Goal: Register for event/course

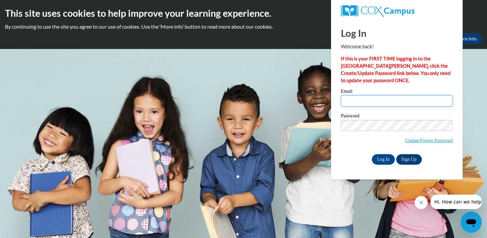
click at [375, 97] on input "Email" at bounding box center [397, 100] width 112 height 11
type input "tstubbs@lccaa.net"
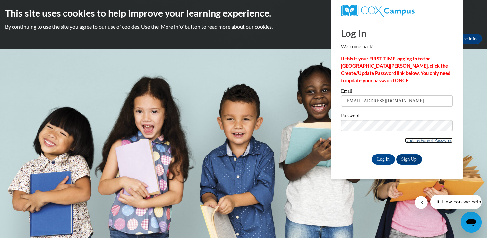
click at [436, 141] on link "Update/Forgot Password" at bounding box center [429, 140] width 48 height 5
click at [415, 162] on link "Sign Up" at bounding box center [409, 159] width 26 height 11
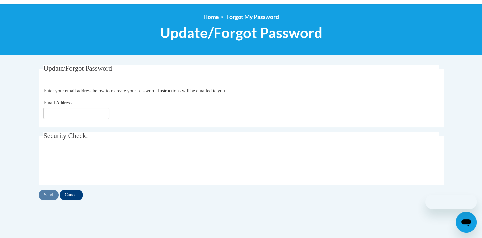
scroll to position [68, 0]
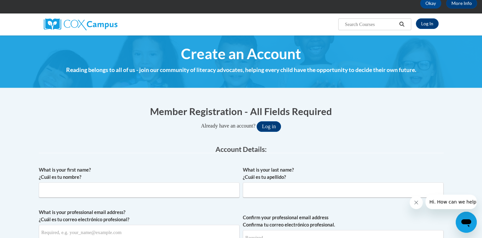
scroll to position [36, 0]
click at [202, 193] on input "What is your first name? ¿Cuál es tu nombre?" at bounding box center [139, 190] width 201 height 15
type input "tajai"
click at [282, 187] on input "What is your last name? ¿Cuál es tu apellido?" at bounding box center [343, 190] width 201 height 15
type input "S"
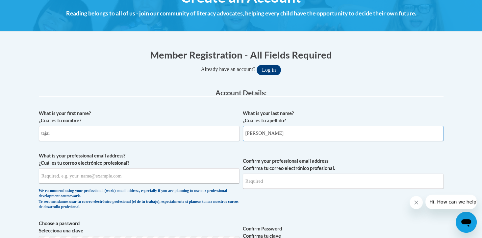
scroll to position [93, 0]
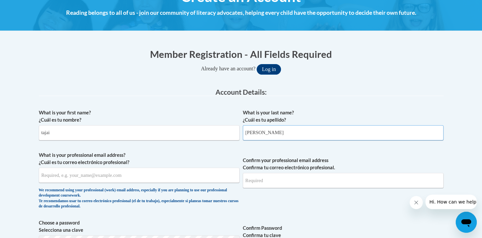
type input "stubbs"
click at [179, 181] on input "What is your professional email address? ¿Cuál es tu correo electrónico profesi…" at bounding box center [139, 175] width 201 height 15
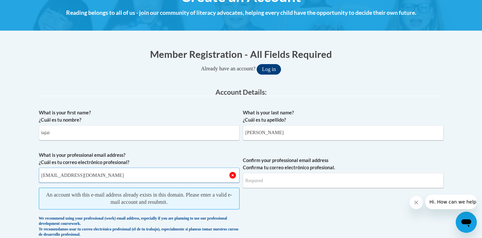
type input "tstubbs@lccaa.net"
drag, startPoint x: 269, startPoint y: 182, endPoint x: 251, endPoint y: 180, distance: 17.5
click at [251, 180] on input "Confirm your professional email address Confirma tu correo electrónico profesio…" at bounding box center [343, 180] width 201 height 15
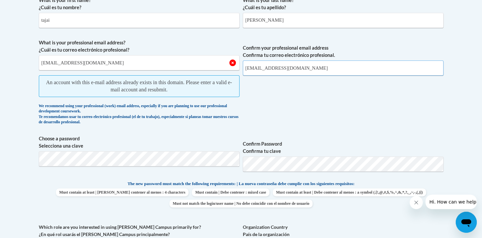
scroll to position [207, 0]
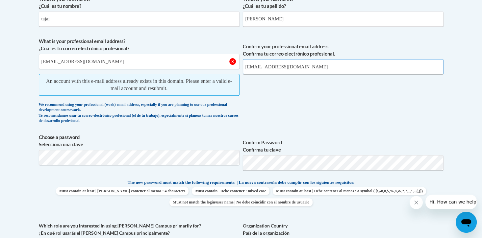
type input "tstubbs@lccaa.net"
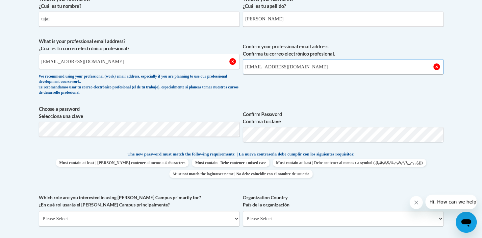
click at [331, 64] on input "tstubbs@lccaa.net" at bounding box center [343, 66] width 201 height 15
click at [322, 16] on input "stubbs" at bounding box center [343, 19] width 201 height 15
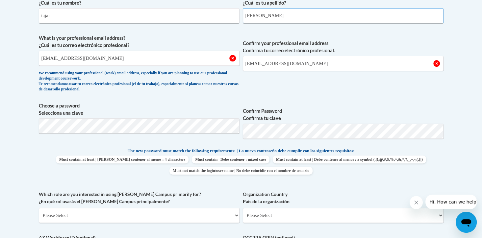
scroll to position [209, 0]
click at [92, 58] on input "tstubbs@lccaa.net" at bounding box center [139, 58] width 201 height 15
type input "t"
type input "tstsubbs@lccaa.net"
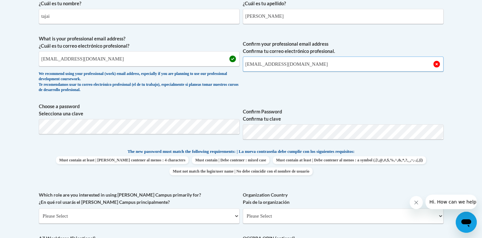
click at [296, 66] on input "tstubbs@lccaa.net" at bounding box center [343, 64] width 201 height 15
type input "tstubbs@lccaa.net"
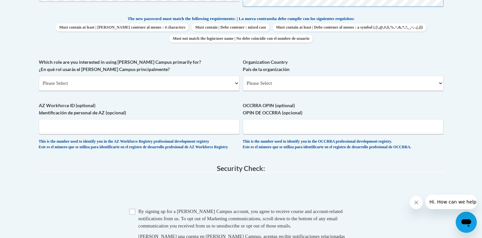
scroll to position [350, 0]
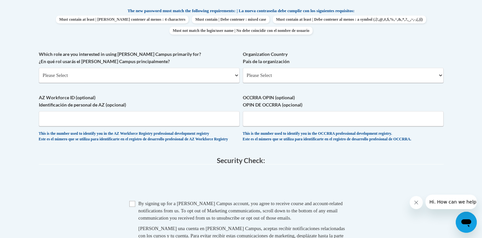
click at [294, 130] on span "OCCRRA OPIN (optional) OPIN DE OCCRRA (opcional) This is the number used to ide…" at bounding box center [343, 118] width 201 height 48
click at [290, 119] on input "OCCRRA OPIN (optional) OPIN DE OCCRRA (opcional)" at bounding box center [343, 118] width 201 height 15
paste input "1146-5218"
click at [257, 118] on input "1146-5218" at bounding box center [343, 118] width 201 height 15
type input "11465218"
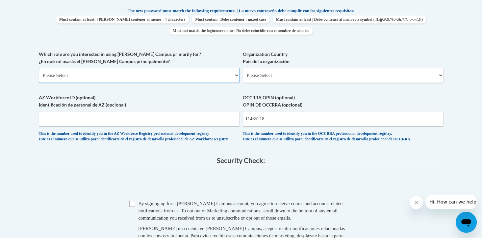
click at [147, 70] on select "Please Select College/University | Colegio/Universidad Community/Nonprofit Part…" at bounding box center [139, 75] width 201 height 15
select select "49058d88-fc43-4af8-93ac-fa8ced758464"
click at [39, 68] on select "Please Select College/University | Colegio/Universidad Community/Nonprofit Part…" at bounding box center [139, 75] width 201 height 15
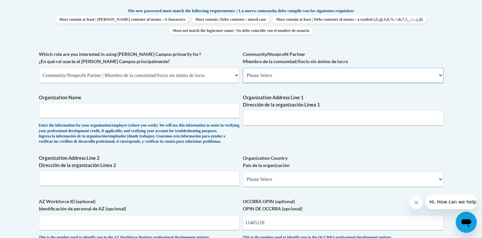
click at [271, 80] on select "Please Select Advocate | Defensor(a) Business/Private Company | Negocio o empre…" at bounding box center [343, 75] width 201 height 15
select select "d0068fd4-34ff-45e9-99e1-70a0b5fa68d7"
click at [243, 68] on select "Please Select Advocate | Defensor(a) Business/Private Company | Negocio o empre…" at bounding box center [343, 75] width 201 height 15
click at [195, 107] on input "Organization Name" at bounding box center [139, 110] width 201 height 15
click at [271, 116] on input "Organization Address Line 1 Dirección de la organización Línea 1" at bounding box center [343, 117] width 201 height 15
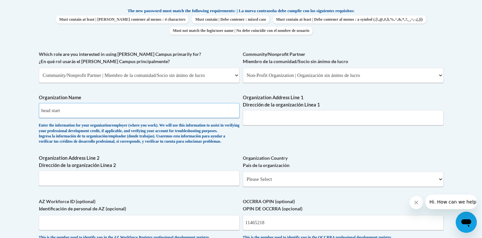
click at [77, 113] on input "head start" at bounding box center [139, 110] width 201 height 15
type input "head start lccaa"
click at [253, 117] on input "Organization Address Line 1 Dirección de la organización Línea 1" at bounding box center [343, 117] width 201 height 15
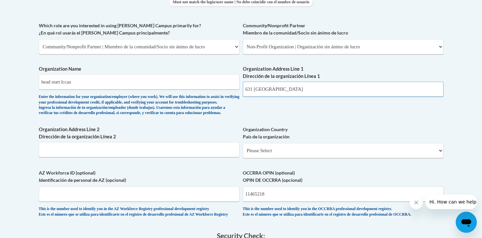
scroll to position [389, 0]
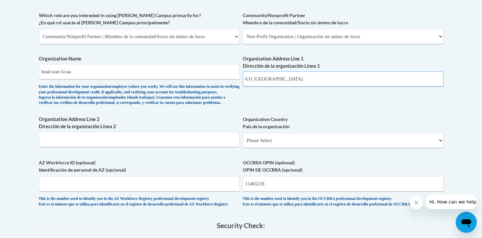
type input "631 griswold"
click at [254, 148] on select "Please Select United States | Estados Unidos Outside of the United States | Fue…" at bounding box center [343, 140] width 201 height 15
select select "ad49bcad-a171-4b2e-b99c-48b446064914"
click at [243, 143] on select "Please Select United States | Estados Unidos Outside of the United States | Fue…" at bounding box center [343, 140] width 201 height 15
select select
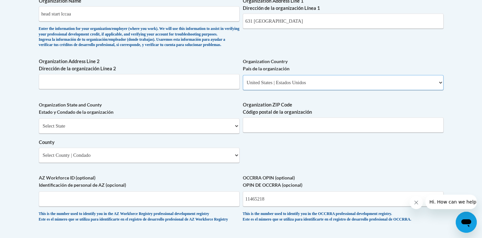
scroll to position [447, 0]
click at [265, 127] on span "Organization ZIP Code Código postal de la organización" at bounding box center [343, 116] width 201 height 31
click at [265, 132] on input "Organization ZIP Code Código postal de la organización" at bounding box center [343, 124] width 201 height 15
type input "44035"
click at [190, 133] on select "Select State Alabama Alaska Arizona Arkansas California Colorado Connecticut De…" at bounding box center [139, 125] width 201 height 15
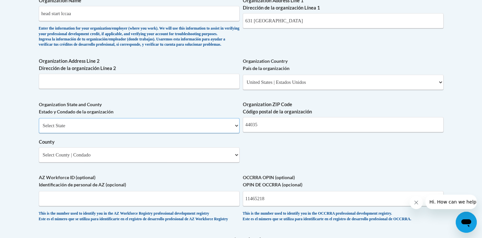
select select "Ohio"
click at [39, 129] on select "Select State Alabama Alaska Arizona Arkansas California Colorado Connecticut De…" at bounding box center [139, 125] width 201 height 15
click at [187, 163] on select "Select County Adams Allen Ashland Ashtabula Athens Auglaize Belmont Brown Butle…" at bounding box center [139, 154] width 201 height 15
select select "Lorain"
click at [39, 158] on select "Select County Adams Allen Ashland Ashtabula Athens Auglaize Belmont Brown Butle…" at bounding box center [139, 154] width 201 height 15
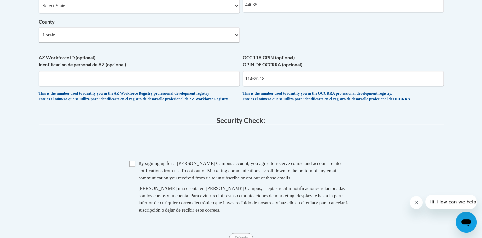
scroll to position [568, 0]
click at [133, 166] on input "Checkbox" at bounding box center [132, 163] width 6 height 6
checkbox input "true"
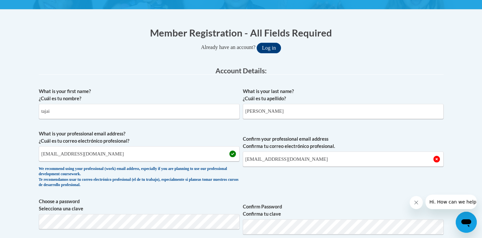
scroll to position [115, 0]
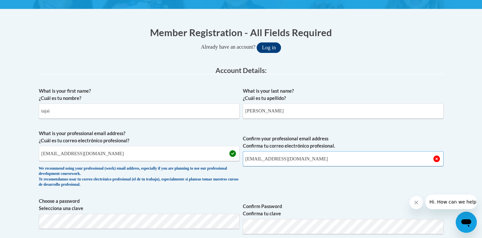
click at [316, 162] on input "tstubbs@lccaa.net" at bounding box center [343, 158] width 201 height 15
type input "tstubbs@lccaa.net"
click at [194, 155] on input "tstsubbs@lccaa.net" at bounding box center [139, 153] width 201 height 15
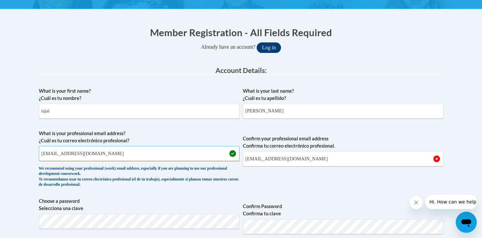
click at [194, 155] on input "tstsubbs@lccaa.net" at bounding box center [139, 153] width 201 height 15
click at [292, 160] on input "tstubbs@lccaa.net" at bounding box center [343, 158] width 201 height 15
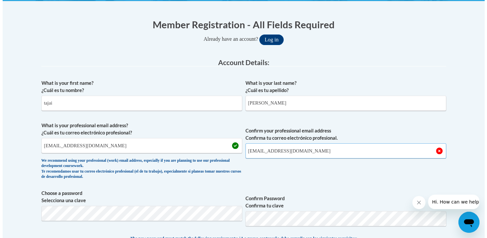
scroll to position [122, 0]
click at [47, 146] on input "tstsubbs@lccaa.net" at bounding box center [139, 145] width 201 height 15
click at [49, 145] on input "tstsubbs@lccaa.net" at bounding box center [139, 145] width 201 height 15
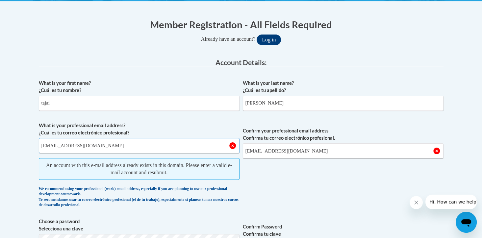
type input "tstubbs@lccaa.net"
click at [276, 38] on button "Log in" at bounding box center [269, 40] width 24 height 11
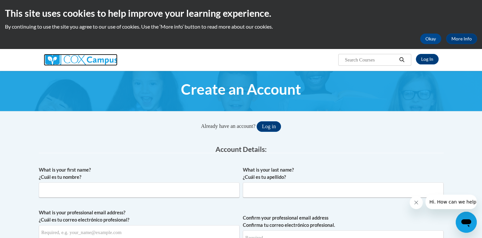
click at [77, 58] on img at bounding box center [81, 60] width 74 height 12
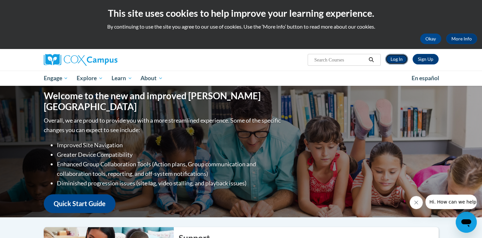
click at [400, 61] on link "Log In" at bounding box center [396, 59] width 23 height 11
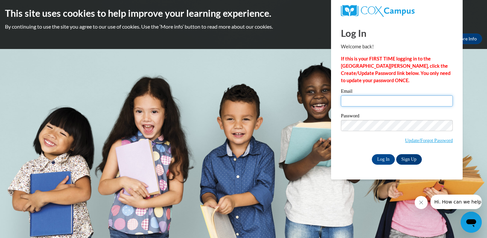
click at [388, 104] on input "Email" at bounding box center [397, 100] width 112 height 11
type input "tstubbs@lccaa.net"
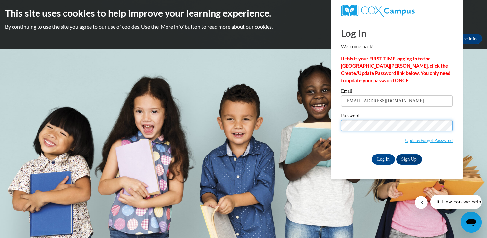
click at [372, 154] on input "Log In" at bounding box center [383, 159] width 23 height 11
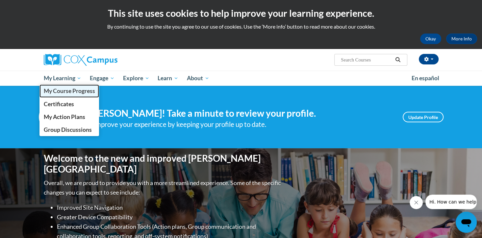
click at [76, 92] on span "My Course Progress" at bounding box center [68, 91] width 51 height 7
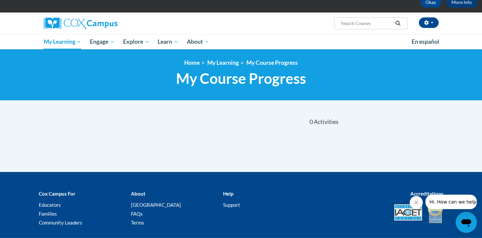
scroll to position [37, 0]
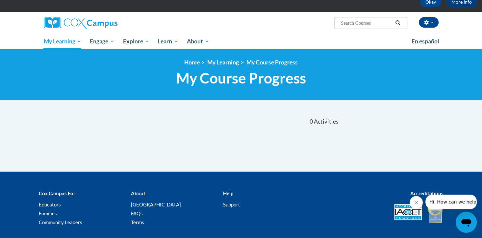
click at [367, 25] on input "Search..." at bounding box center [366, 23] width 53 height 8
type input "building world"
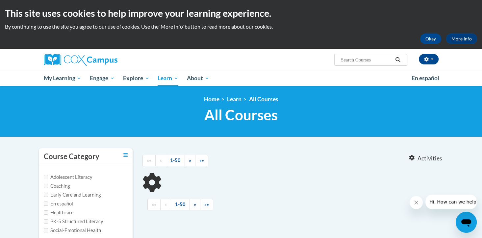
type input "building world"
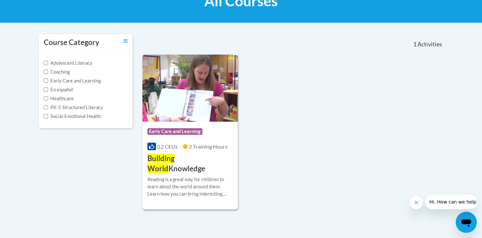
scroll to position [115, 0]
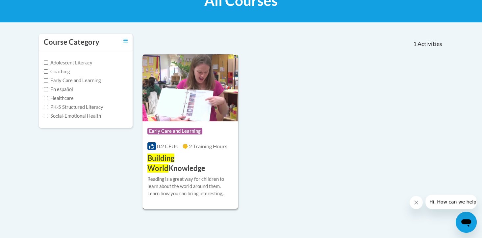
click at [173, 163] on h3 "Building World Knowledge" at bounding box center [190, 163] width 86 height 20
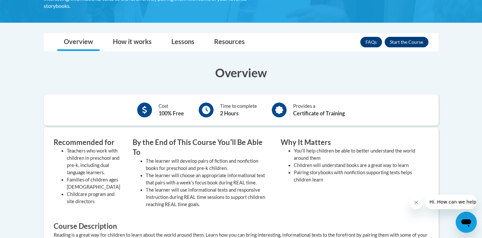
scroll to position [149, 0]
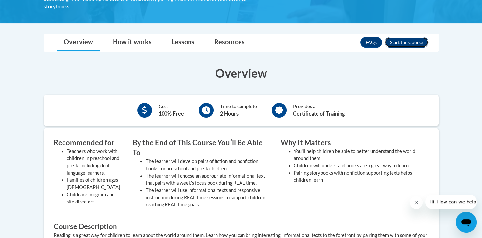
click at [391, 43] on button "Enroll" at bounding box center [407, 42] width 44 height 11
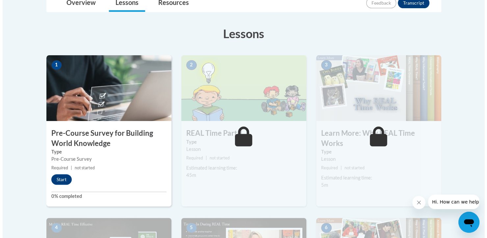
scroll to position [166, 0]
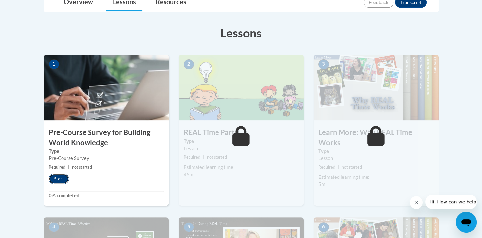
click at [55, 178] on button "Start" at bounding box center [59, 179] width 20 height 11
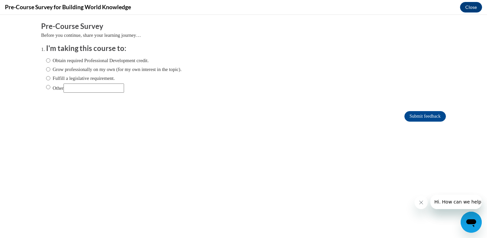
scroll to position [0, 0]
